Goal: Task Accomplishment & Management: Manage account settings

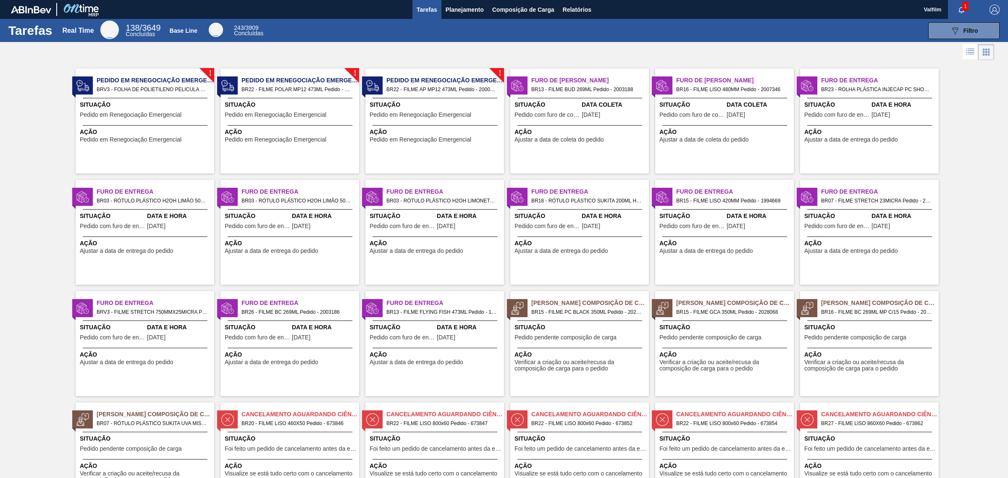
click at [401, 147] on div "! Pedido em Renegociação Emergencial BR22 - FILME AP MP12 473ML Pedido - 200059…" at bounding box center [434, 120] width 139 height 105
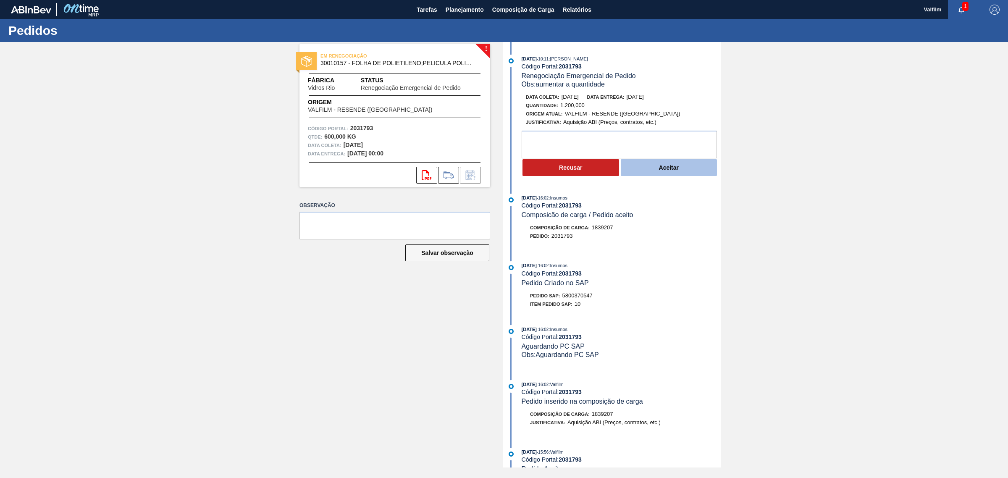
click at [641, 167] on button "Aceitar" at bounding box center [669, 167] width 97 height 17
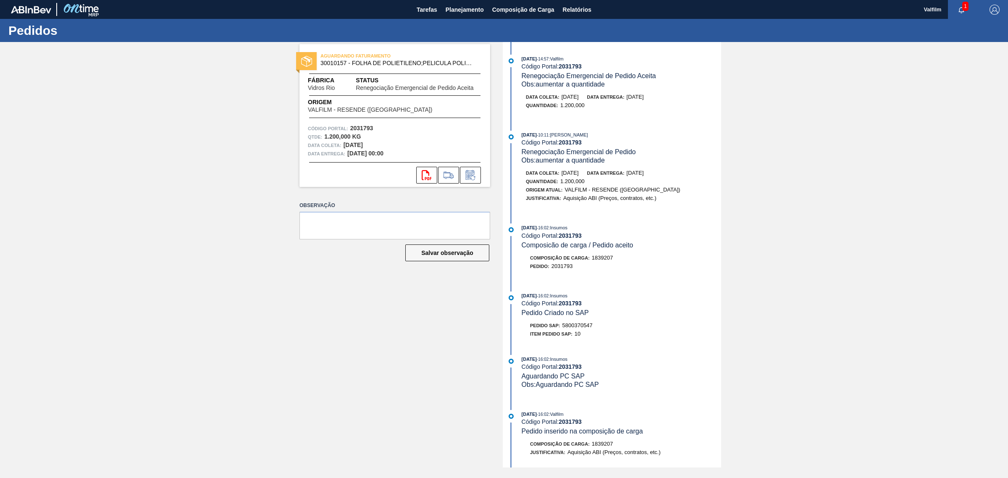
drag, startPoint x: 303, startPoint y: 152, endPoint x: 414, endPoint y: 153, distance: 110.9
click at [395, 154] on div "Código Portal: 2031793 Qtde : 1.200,000 KG Data coleta: [DATE] Data entrega: [D…" at bounding box center [395, 141] width 191 height 34
click at [654, 244] on div "16/09/2025 - 16:02 : Insumos Código Portal: 2031793 Composicão de carga / Pedid…" at bounding box center [622, 236] width 200 height 26
